Goal: Task Accomplishment & Management: Manage account settings

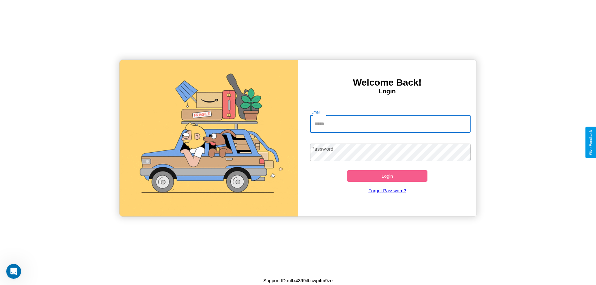
click at [390, 124] on input "Email" at bounding box center [390, 123] width 161 height 17
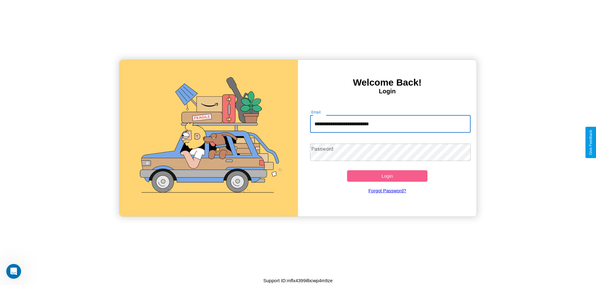
type input "**********"
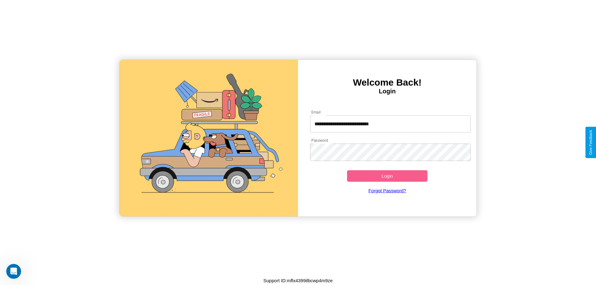
click at [387, 176] on button "Login" at bounding box center [387, 175] width 80 height 11
